Goal: Task Accomplishment & Management: Use online tool/utility

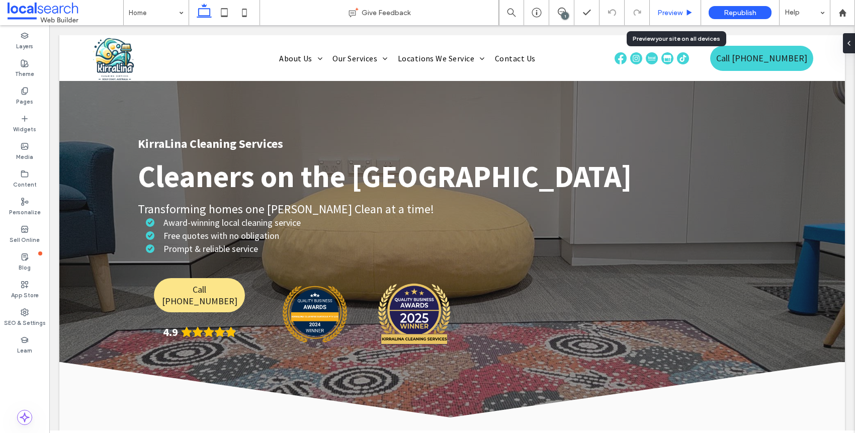
click at [684, 16] on div "Preview" at bounding box center [675, 13] width 51 height 9
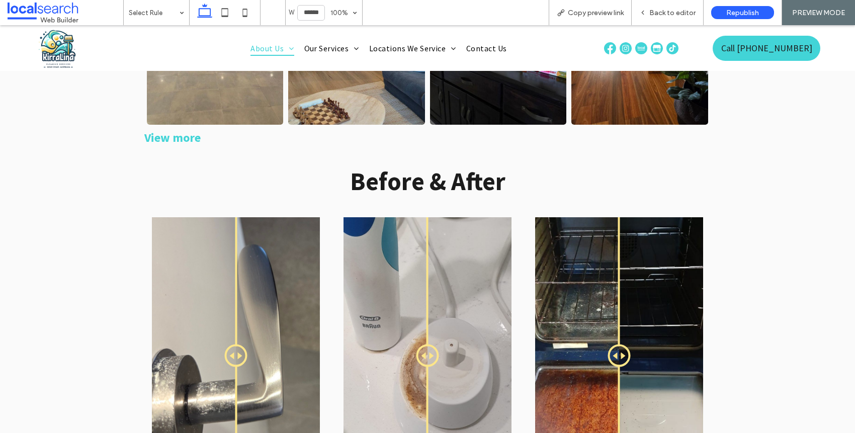
scroll to position [3733, 0]
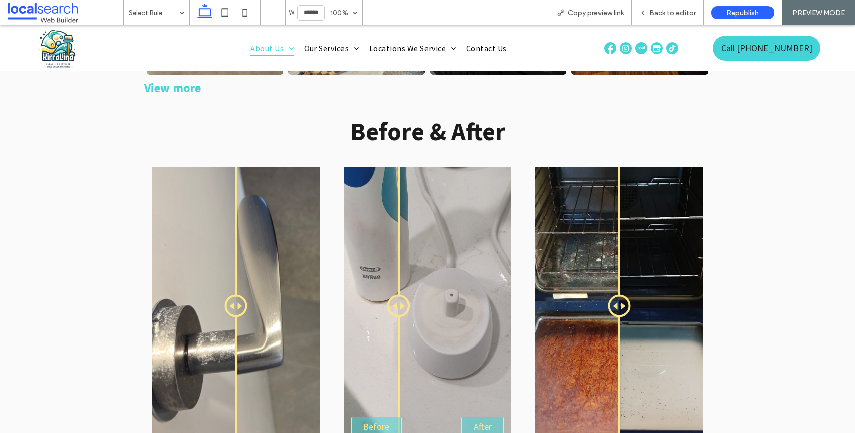
drag, startPoint x: 423, startPoint y: 269, endPoint x: 392, endPoint y: 289, distance: 36.4
click at [392, 295] on div at bounding box center [398, 306] width 23 height 23
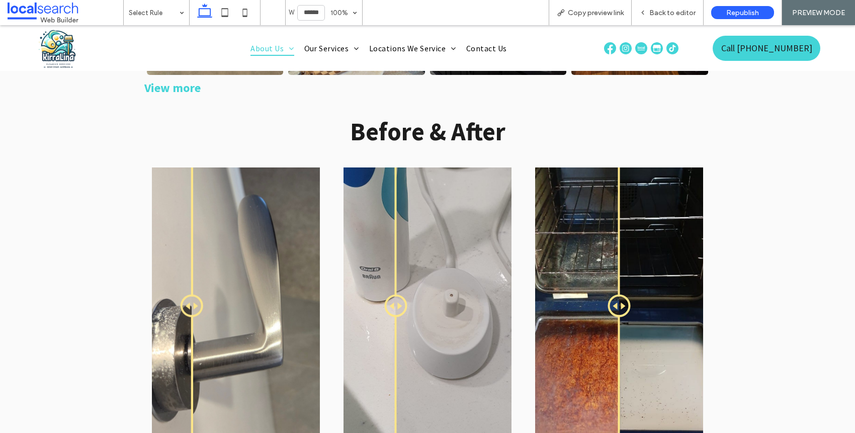
drag, startPoint x: 238, startPoint y: 273, endPoint x: 181, endPoint y: 280, distance: 57.3
click at [181, 295] on div at bounding box center [192, 306] width 23 height 23
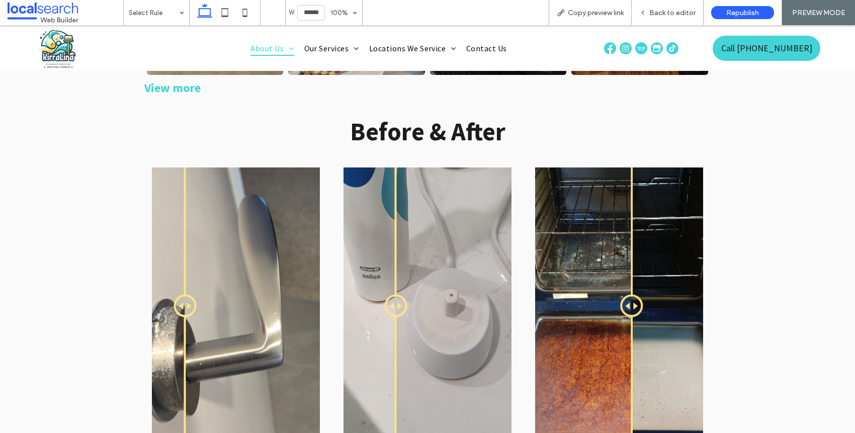
drag, startPoint x: 615, startPoint y: 270, endPoint x: 628, endPoint y: 278, distance: 14.9
click at [628, 295] on div at bounding box center [631, 306] width 23 height 23
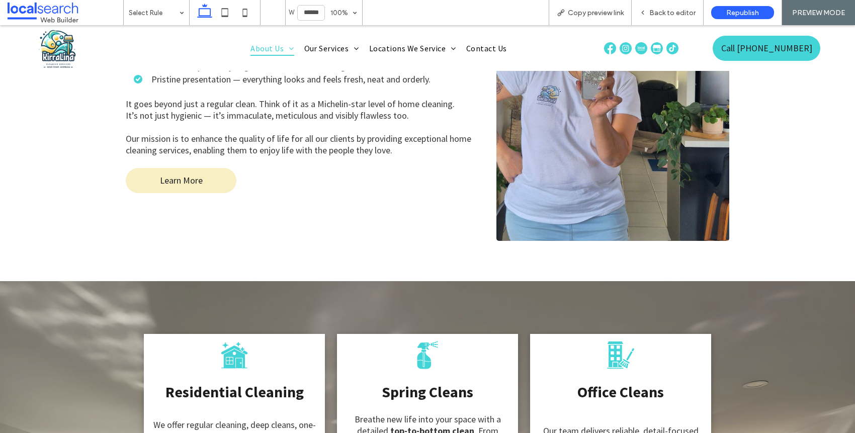
scroll to position [690, 0]
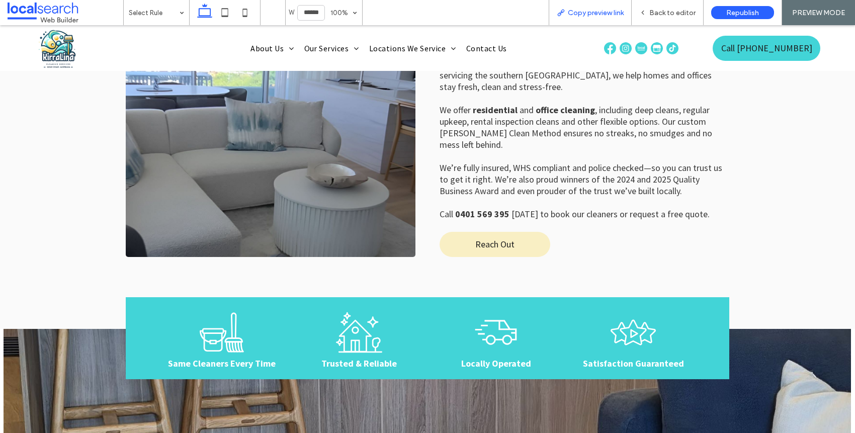
click at [600, 13] on span "Copy preview link" at bounding box center [596, 13] width 56 height 9
click at [684, 19] on div "Back to editor" at bounding box center [668, 12] width 72 height 25
click at [675, 11] on span "Back to editor" at bounding box center [673, 13] width 46 height 9
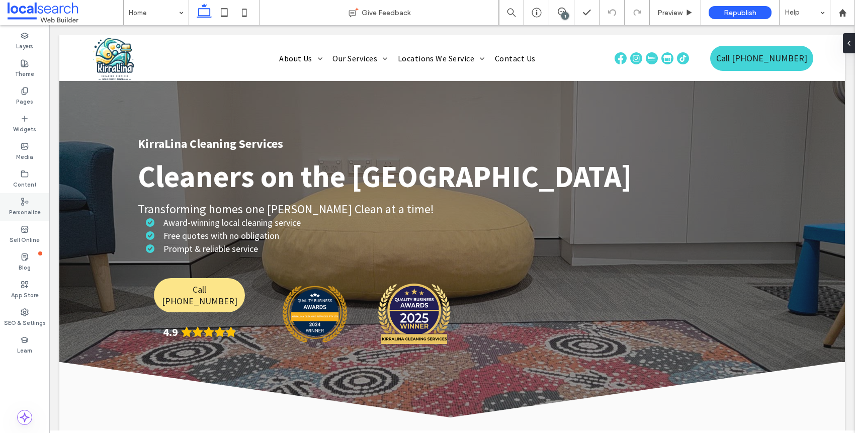
click at [28, 203] on icon at bounding box center [25, 202] width 8 height 8
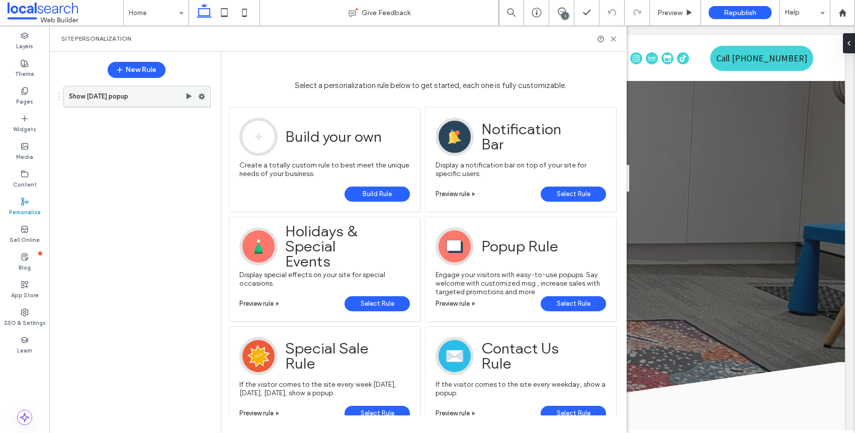
click at [113, 97] on label "Show [DATE] popup" at bounding box center [127, 97] width 116 height 20
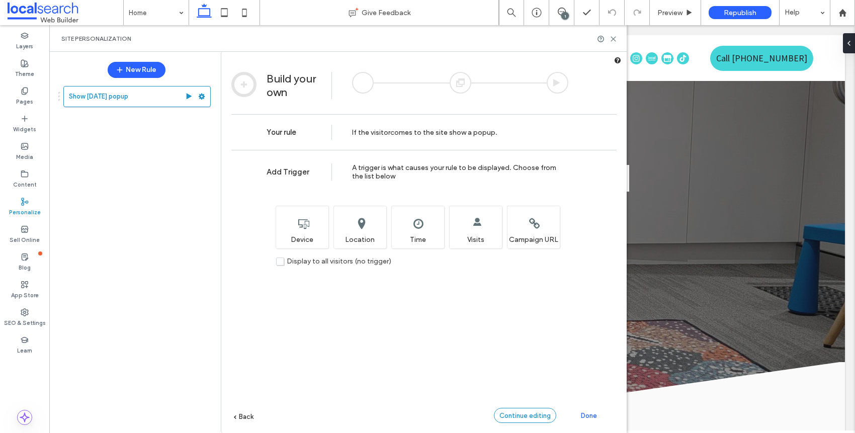
click at [520, 412] on span "Continue editing" at bounding box center [525, 416] width 51 height 8
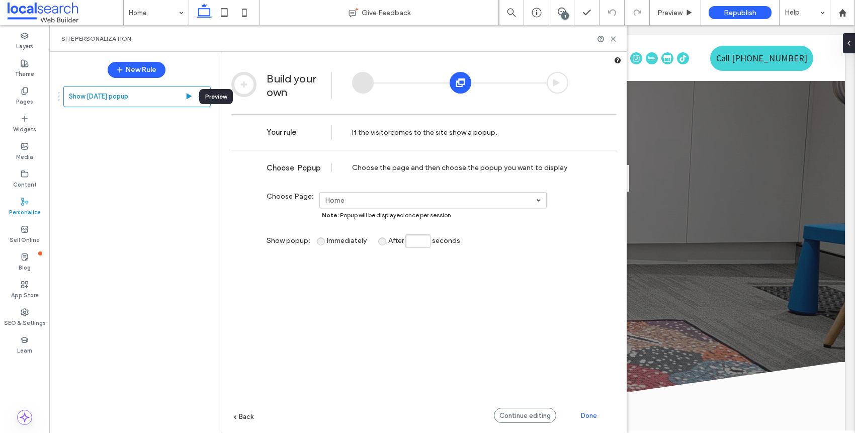
click at [202, 97] on div "Preview" at bounding box center [216, 96] width 34 height 15
click at [203, 120] on div "Show [DATE] popup" at bounding box center [131, 253] width 158 height 344
click at [205, 96] on div at bounding box center [204, 96] width 12 height 15
click at [204, 98] on icon at bounding box center [201, 96] width 7 height 7
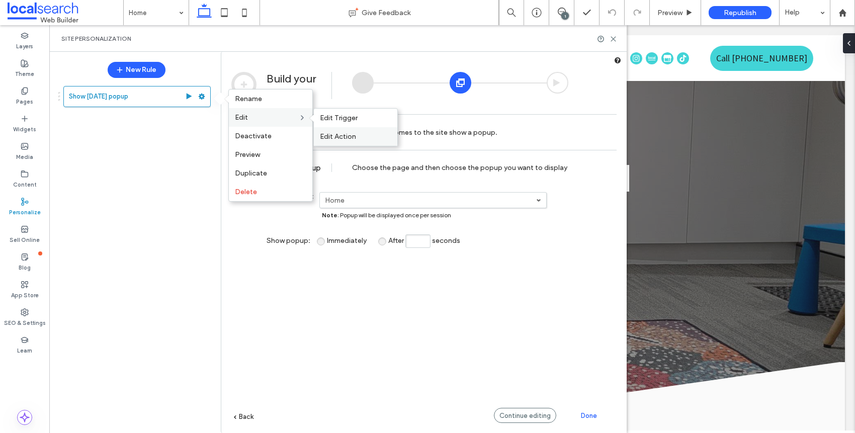
click at [369, 135] on label "Edit Action" at bounding box center [355, 136] width 71 height 9
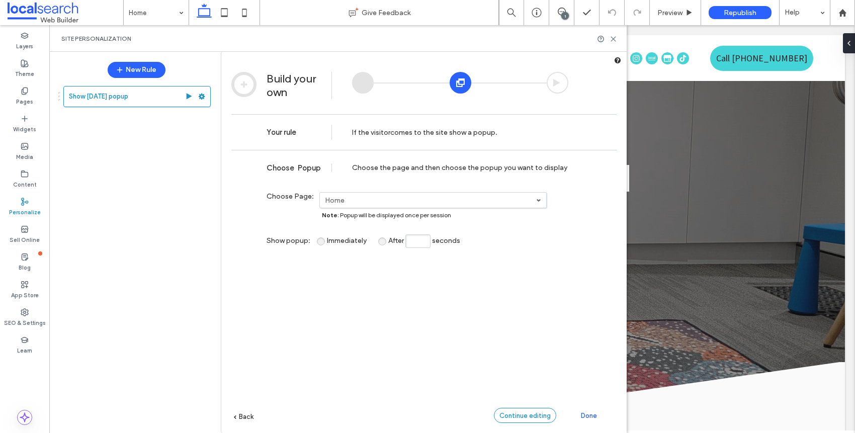
click at [546, 415] on span "Continue editing" at bounding box center [525, 416] width 51 height 8
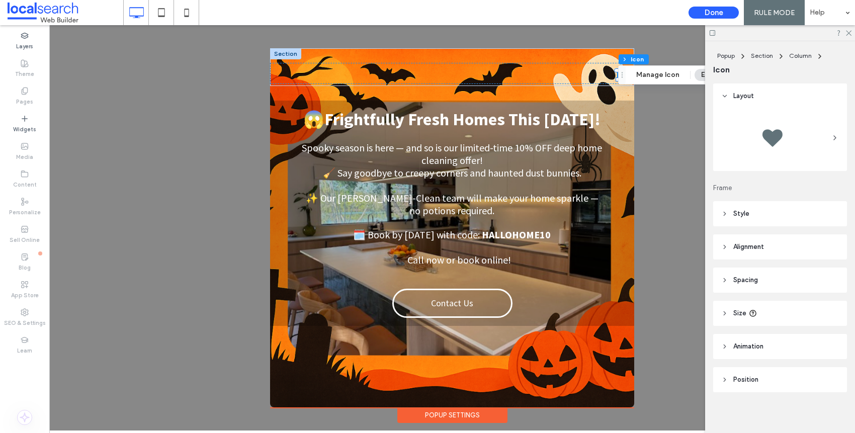
click at [831, 137] on icon at bounding box center [835, 138] width 8 height 8
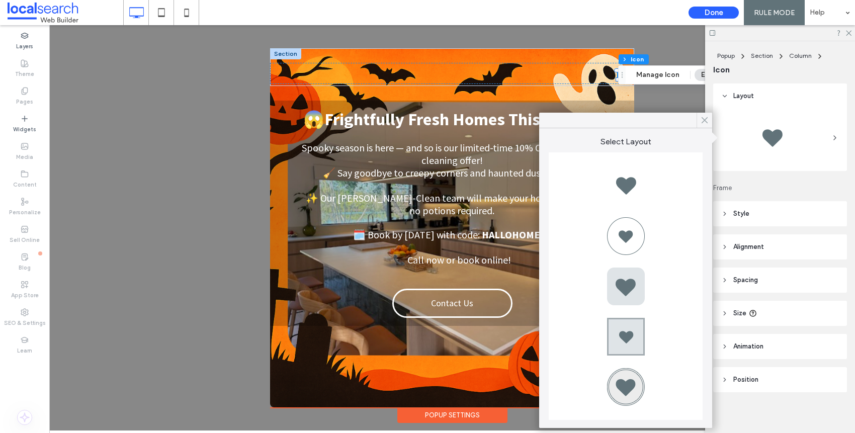
click at [703, 122] on use at bounding box center [704, 121] width 5 height 6
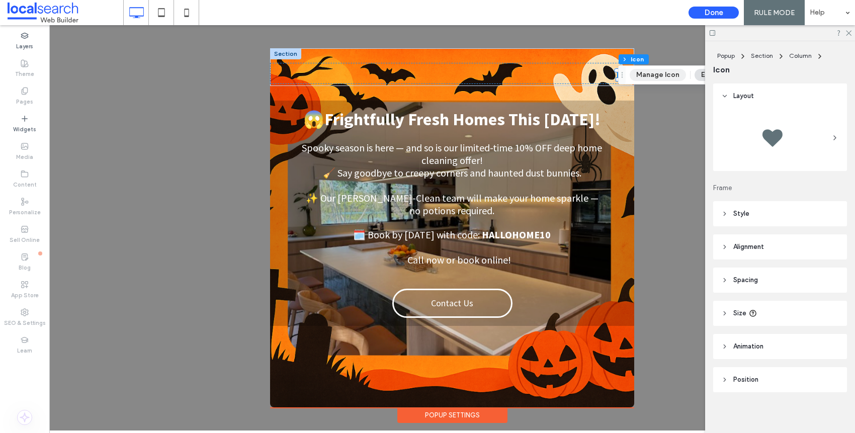
click at [645, 73] on button "Manage Icon" at bounding box center [658, 75] width 56 height 12
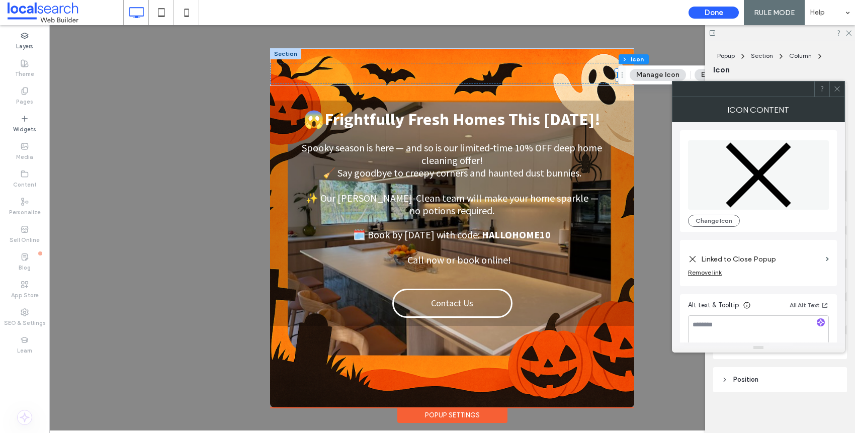
click at [838, 89] on icon at bounding box center [838, 89] width 8 height 8
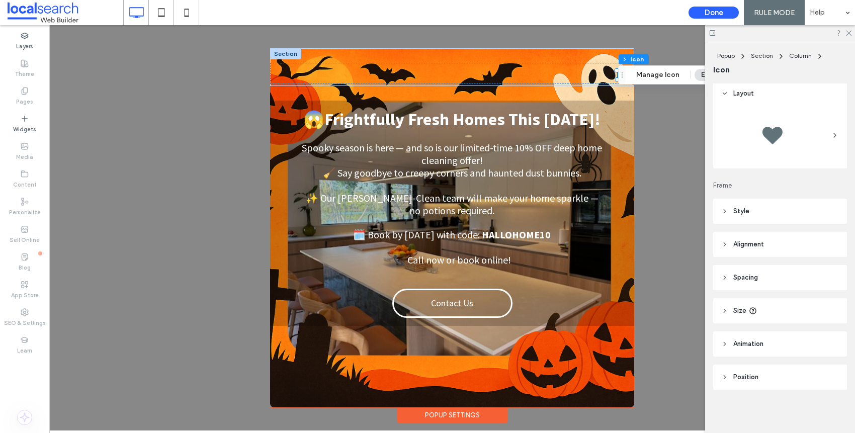
scroll to position [4, 0]
click at [742, 212] on span "Style" at bounding box center [742, 210] width 16 height 10
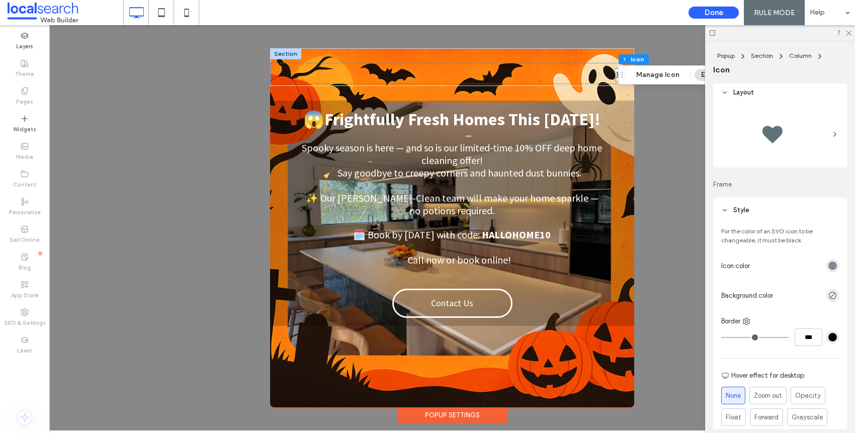
click at [829, 263] on div "rgb(130, 136, 148)" at bounding box center [833, 266] width 9 height 9
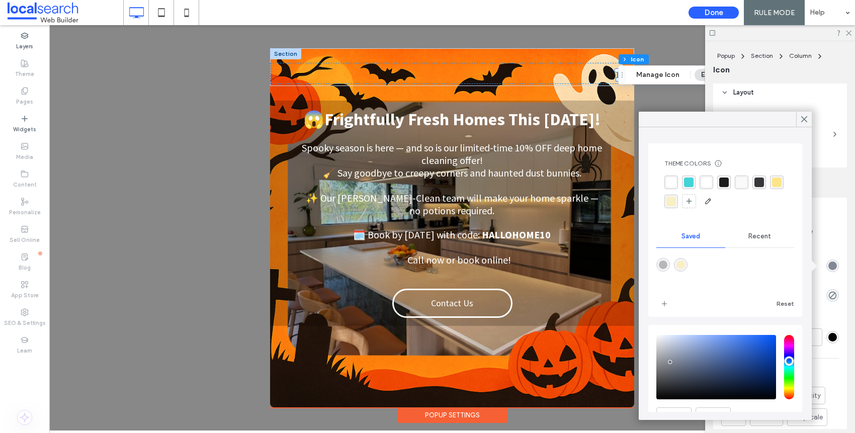
click at [759, 184] on div "rgba(56, 56, 56, 1)" at bounding box center [760, 183] width 10 height 10
click at [808, 121] on icon at bounding box center [804, 119] width 9 height 9
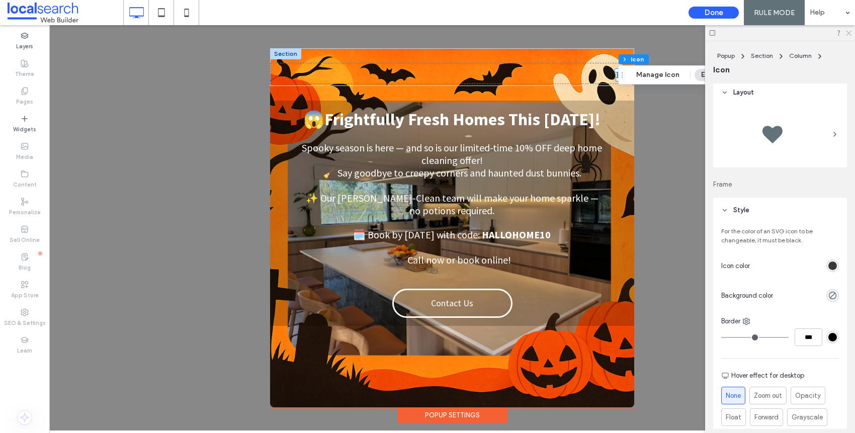
click at [847, 34] on icon at bounding box center [848, 32] width 7 height 7
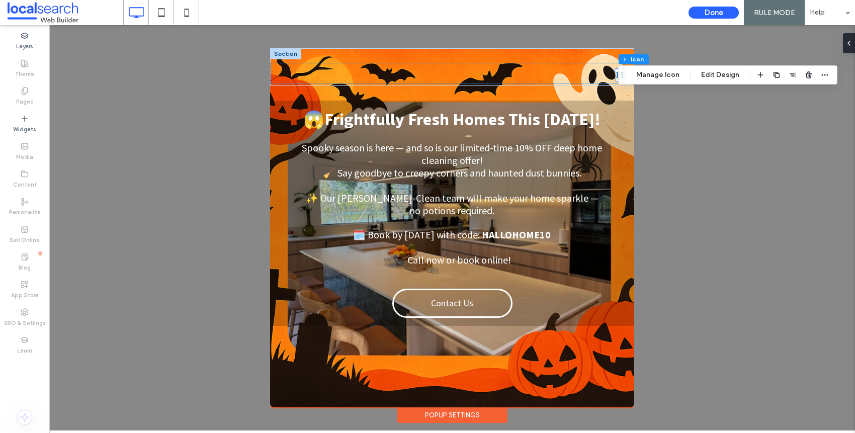
click at [852, 31] on div ".st0-1091118977{fill-rule:evenodd;clip-rule:evenodd;} + Add Section 😱Frightfull…" at bounding box center [452, 228] width 806 height 406
drag, startPoint x: 821, startPoint y: 123, endPoint x: 748, endPoint y: 109, distance: 74.4
click at [821, 123] on div ".st0-1091118977{fill-rule:evenodd;clip-rule:evenodd;} + Add Section 😱Frightfull…" at bounding box center [452, 228] width 806 height 406
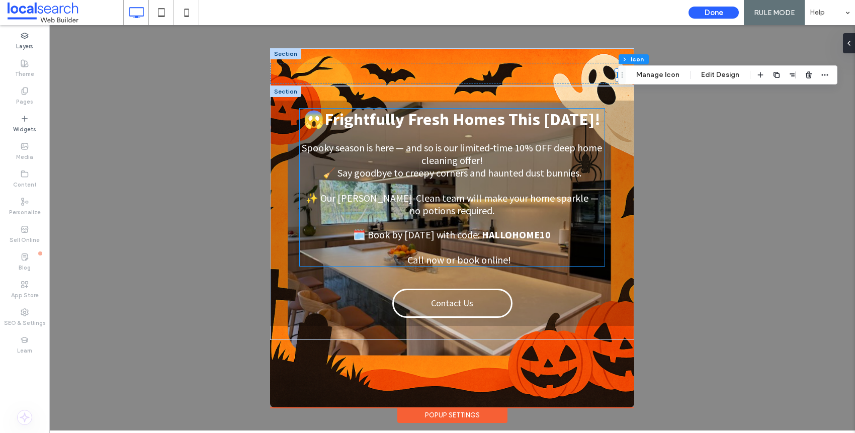
click at [596, 130] on p "😱Frightfully Fresh Homes This [DATE]!" at bounding box center [452, 119] width 305 height 21
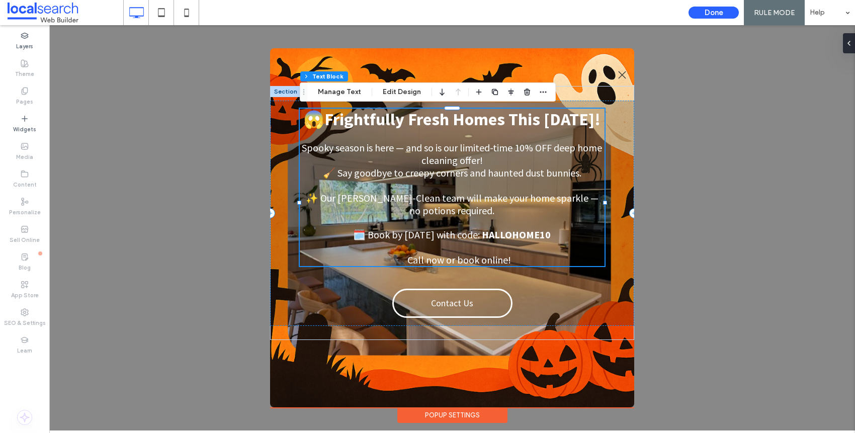
click at [728, 104] on div ".st0-1091118977{fill-rule:evenodd;clip-rule:evenodd;} + Add Section 😱Frightfull…" at bounding box center [452, 228] width 806 height 406
click at [624, 75] on icon ".st0-1091118977{fill-rule:evenodd;clip-rule:evenodd;}" at bounding box center [622, 75] width 8 height 8
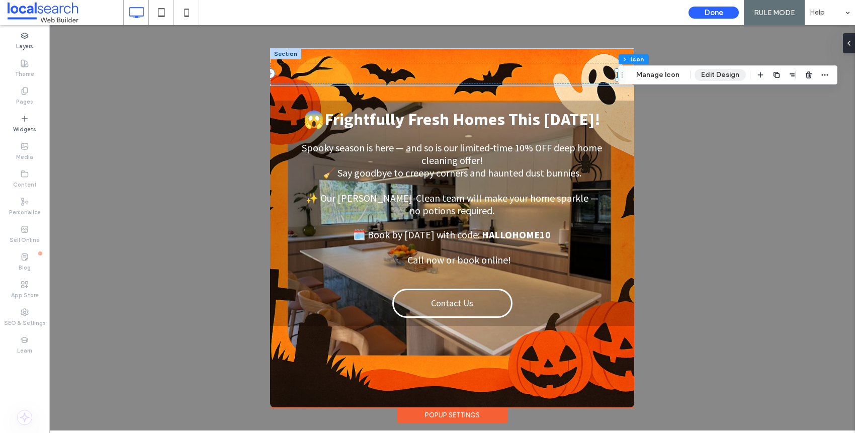
click at [738, 75] on button "Edit Design" at bounding box center [720, 75] width 51 height 12
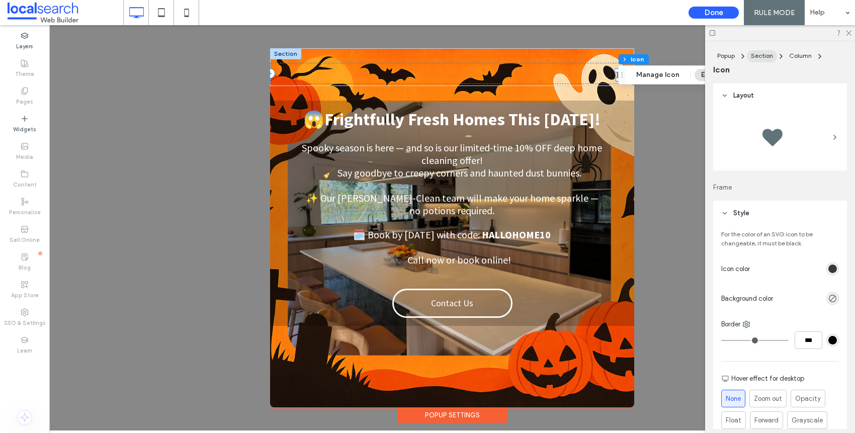
scroll to position [0, 0]
click at [768, 52] on span "Section" at bounding box center [762, 56] width 22 height 8
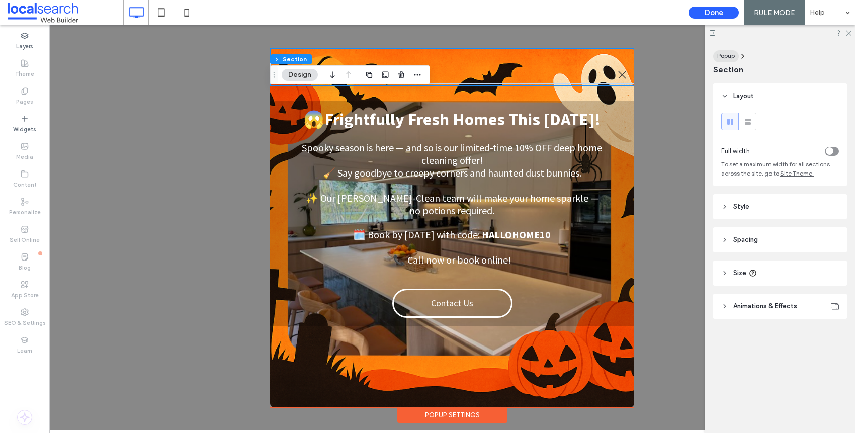
click at [725, 57] on span "Popup" at bounding box center [726, 56] width 18 height 8
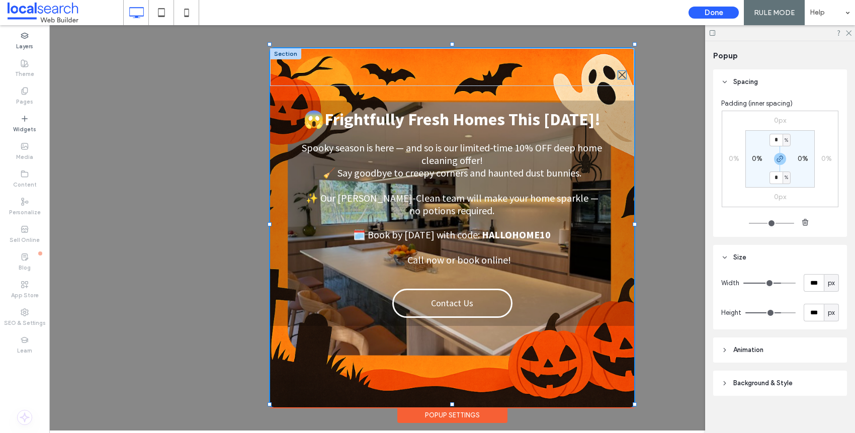
click at [620, 71] on icon at bounding box center [622, 75] width 8 height 8
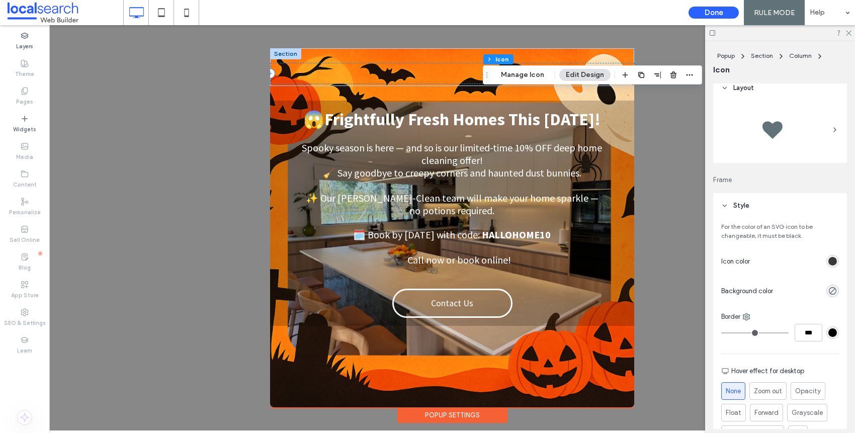
scroll to position [2, 0]
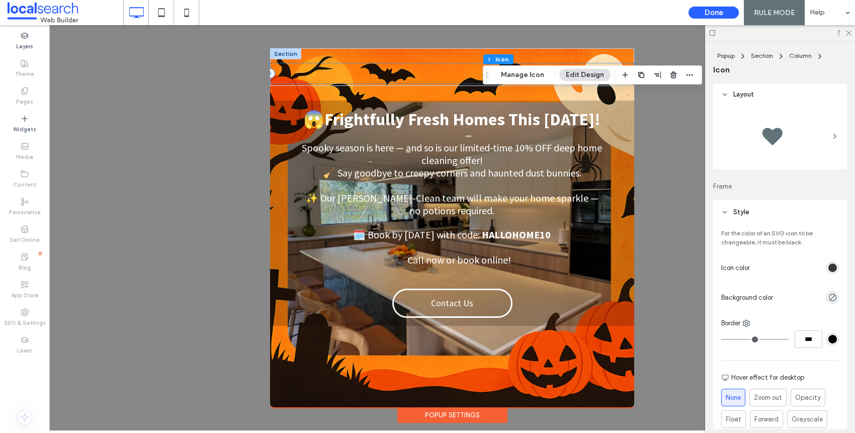
click at [587, 76] on button "Edit Design" at bounding box center [584, 75] width 51 height 12
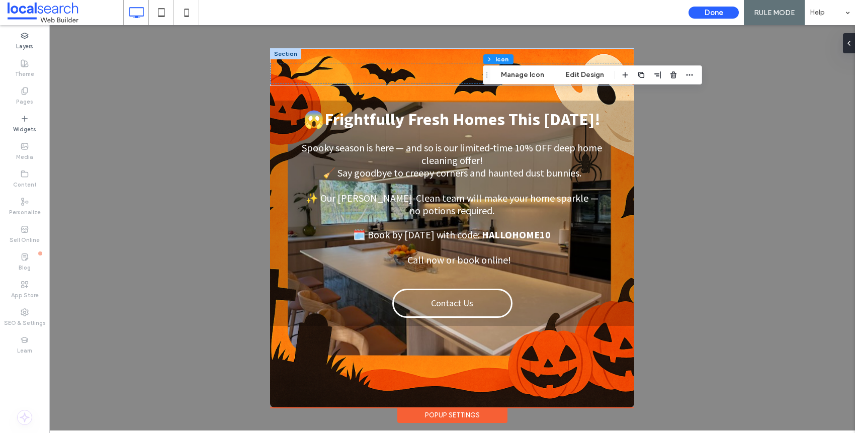
drag, startPoint x: 792, startPoint y: 110, endPoint x: 707, endPoint y: 100, distance: 85.6
click at [792, 110] on div ".st0-1091118977{fill-rule:evenodd;clip-rule:evenodd;} + Add Section 😱Frightfull…" at bounding box center [452, 228] width 806 height 406
click at [167, 80] on div ".st0-1091118977{fill-rule:evenodd;clip-rule:evenodd;} + Add Section 😱Frightfull…" at bounding box center [452, 228] width 806 height 406
click at [755, 129] on div ".st0-1091118977{fill-rule:evenodd;clip-rule:evenodd;} + Add Section 😱Frightfull…" at bounding box center [452, 228] width 806 height 406
click at [713, 14] on button "Done" at bounding box center [714, 13] width 50 height 12
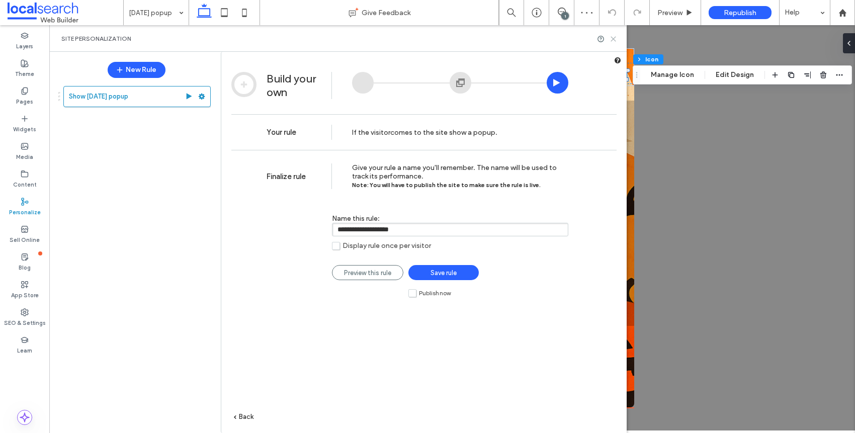
click at [614, 41] on icon at bounding box center [614, 39] width 8 height 8
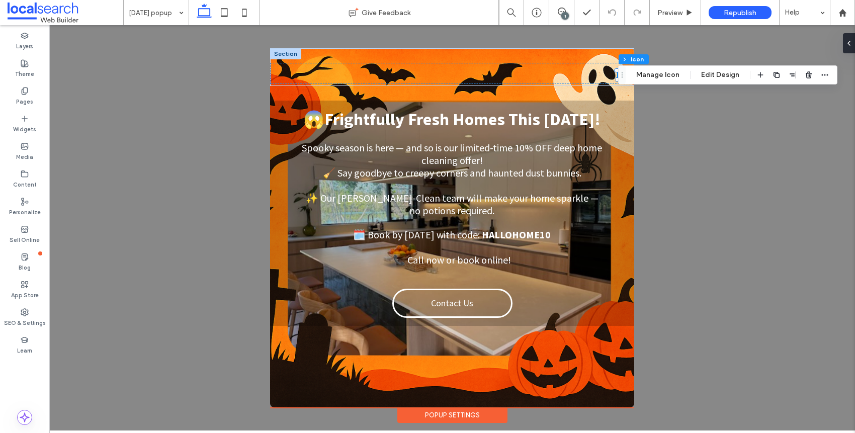
click at [751, 155] on div ".st0-1091118977{fill-rule:evenodd;clip-rule:evenodd;} + Add Section 😱Frightfull…" at bounding box center [452, 228] width 806 height 406
